Goal: Task Accomplishment & Management: Use online tool/utility

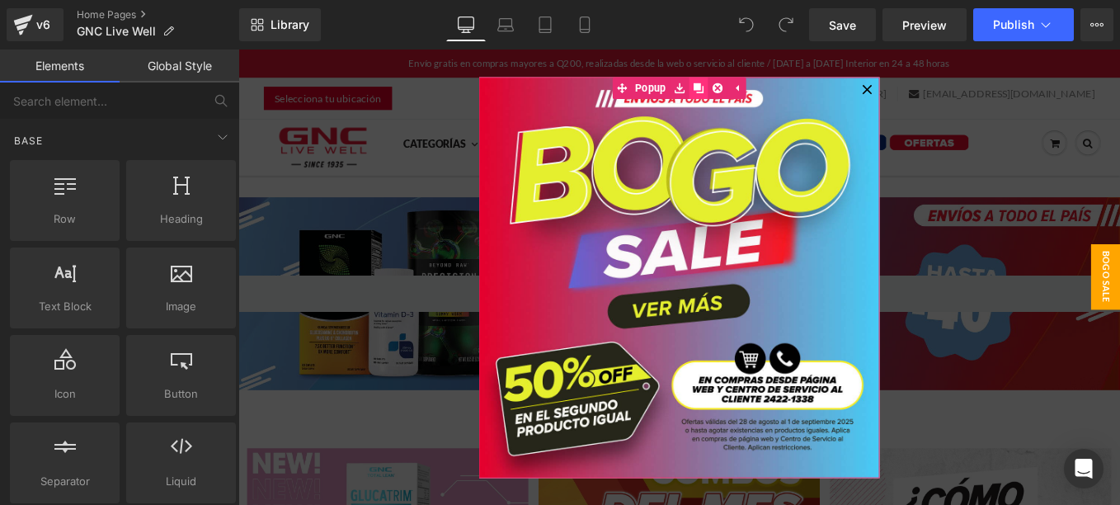
click at [748, 92] on link at bounding box center [758, 93] width 21 height 25
click at [754, 96] on icon at bounding box center [759, 93] width 12 height 12
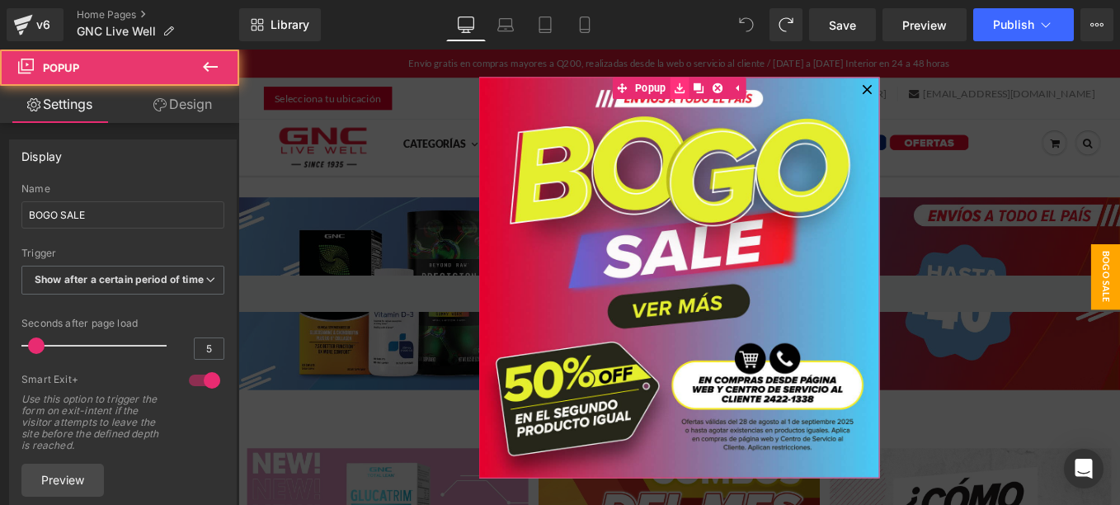
click at [727, 82] on link at bounding box center [737, 93] width 21 height 25
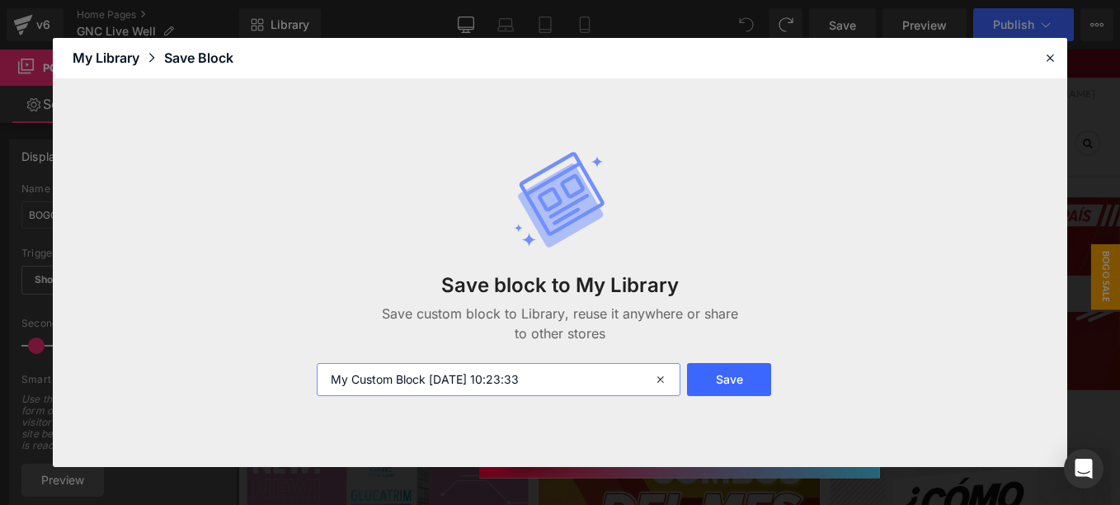
drag, startPoint x: 582, startPoint y: 379, endPoint x: 870, endPoint y: 57, distance: 431.6
click at [222, 354] on div "Save block to My Library Save custom block to Library, reuse it anywhere or sha…" at bounding box center [560, 273] width 1014 height 388
type input "popup home"
click at [719, 383] on button "Save" at bounding box center [729, 379] width 85 height 33
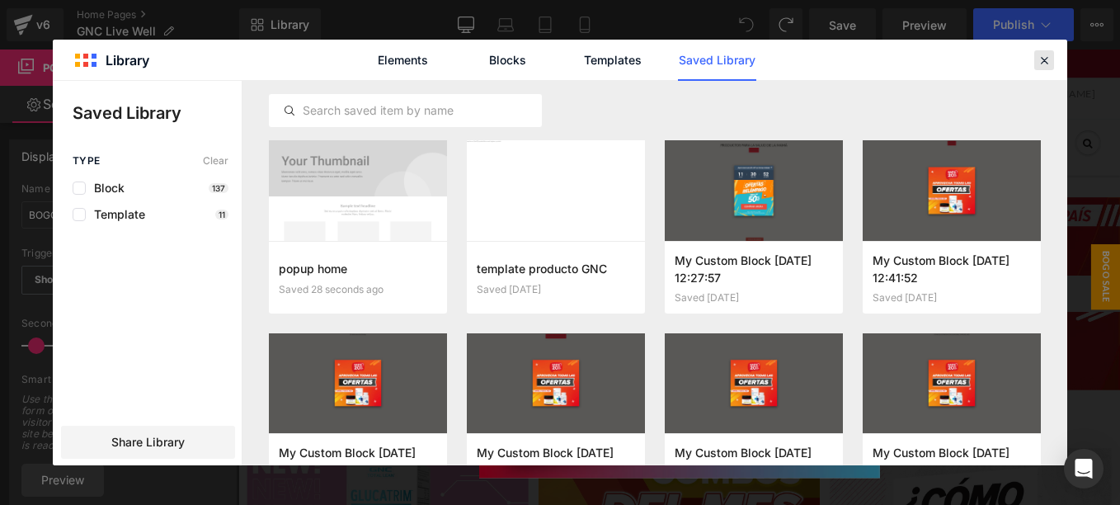
click at [1049, 66] on icon at bounding box center [1044, 60] width 15 height 15
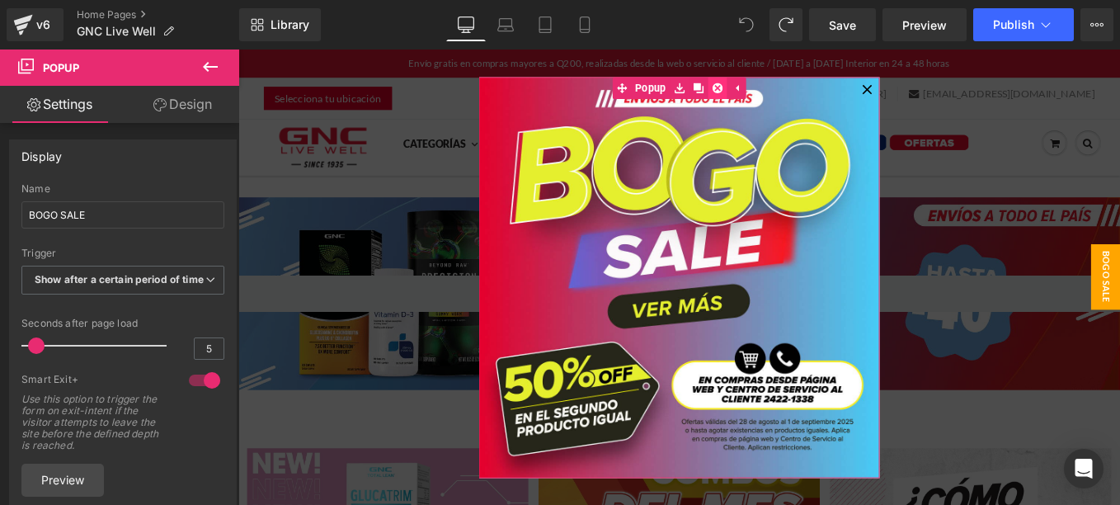
click at [774, 90] on icon at bounding box center [780, 93] width 12 height 12
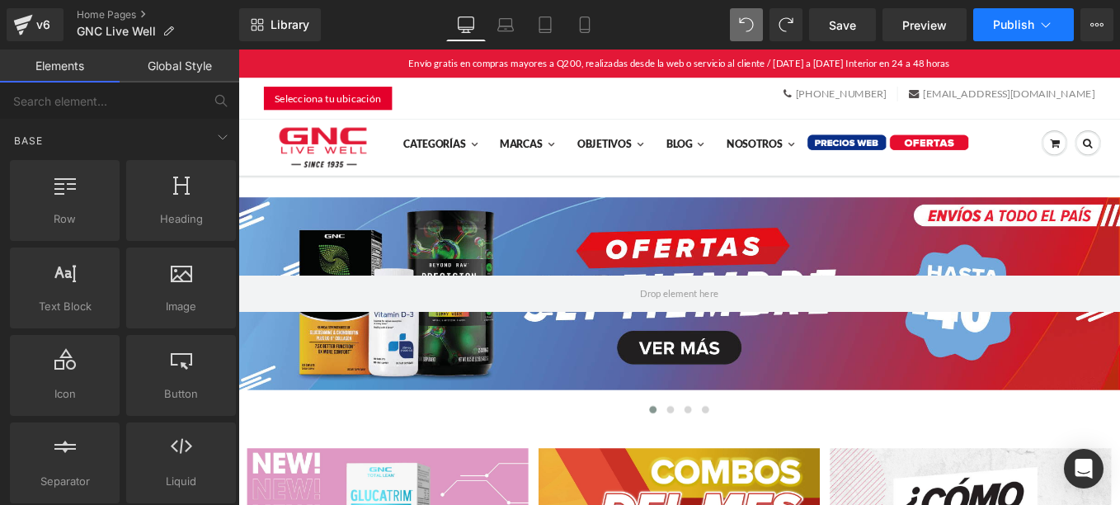
click at [1014, 26] on span "Publish" at bounding box center [1013, 24] width 41 height 13
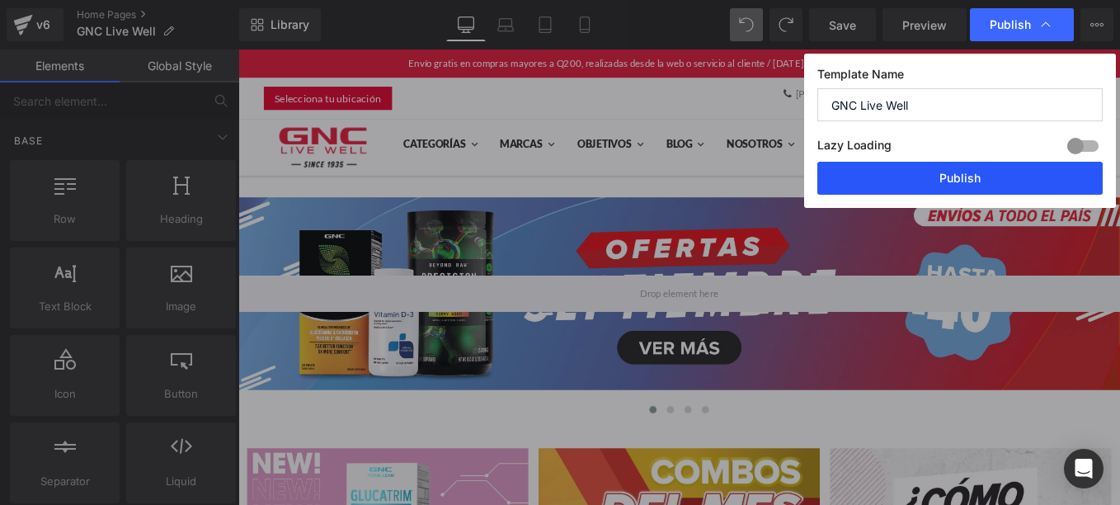
drag, startPoint x: 1006, startPoint y: 182, endPoint x: 872, endPoint y: 151, distance: 138.0
click at [1006, 182] on button "Publish" at bounding box center [959, 178] width 285 height 33
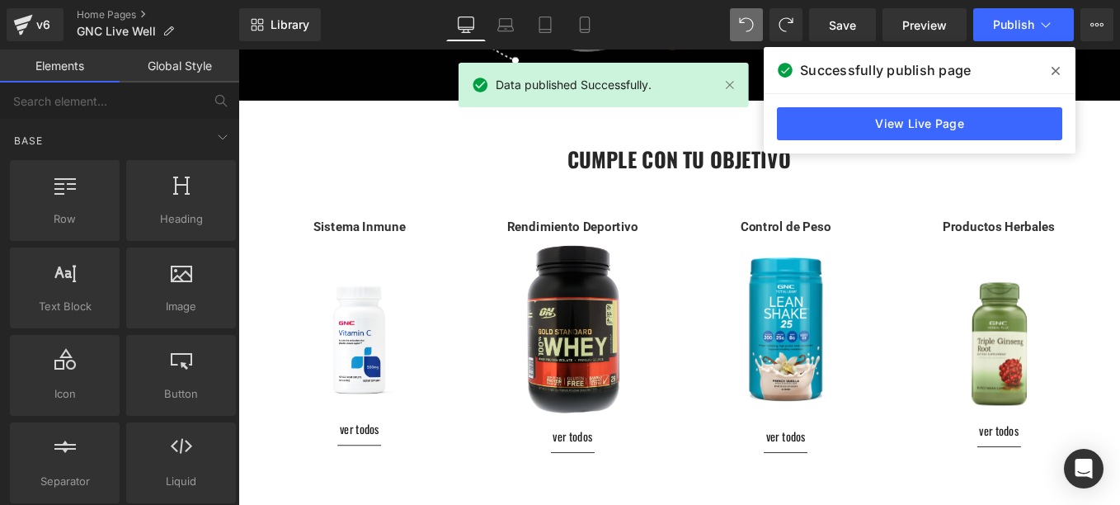
scroll to position [2144, 0]
